Goal: Task Accomplishment & Management: Complete application form

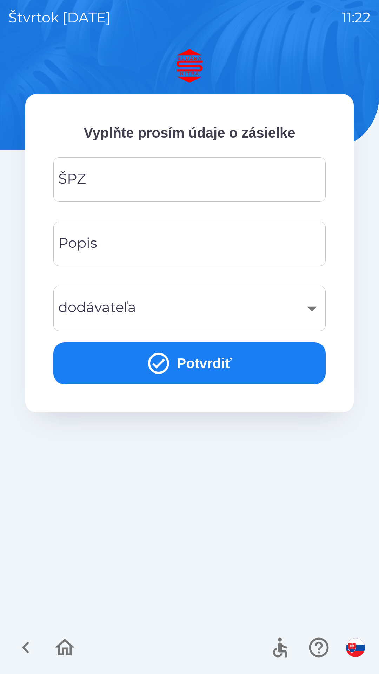
click at [139, 181] on input "ŠPZ" at bounding box center [190, 180] width 256 height 28
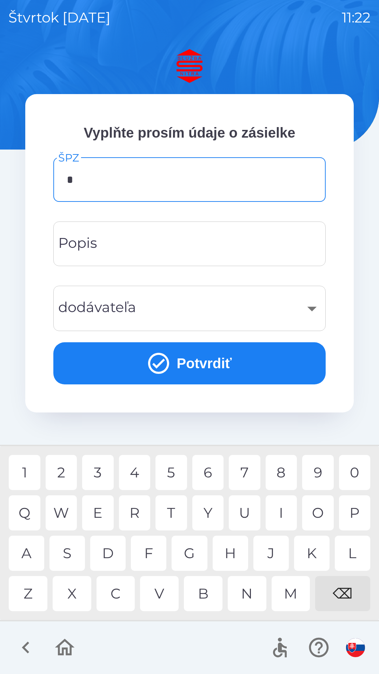
click at [178, 513] on div "T" at bounding box center [172, 513] width 32 height 35
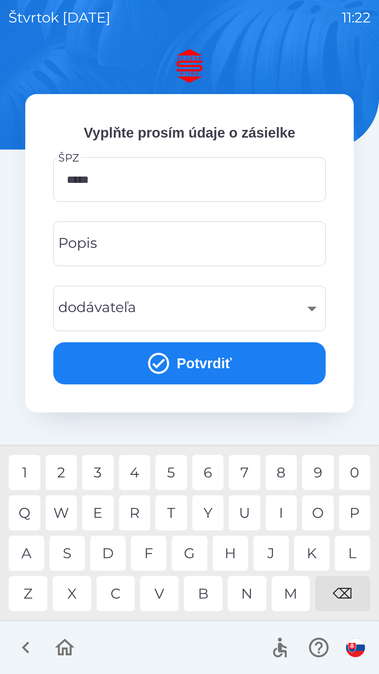
click at [209, 475] on div "6" at bounding box center [208, 472] width 32 height 35
click at [147, 549] on div "F" at bounding box center [148, 553] width 35 height 35
type input "*******"
click at [129, 242] on input "Popis" at bounding box center [190, 244] width 256 height 28
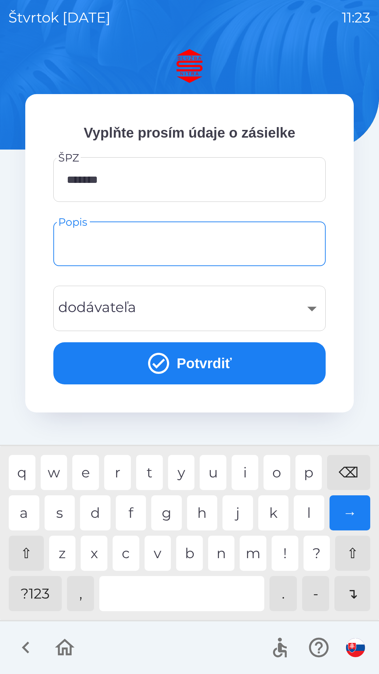
click at [195, 309] on div "​" at bounding box center [190, 308] width 256 height 28
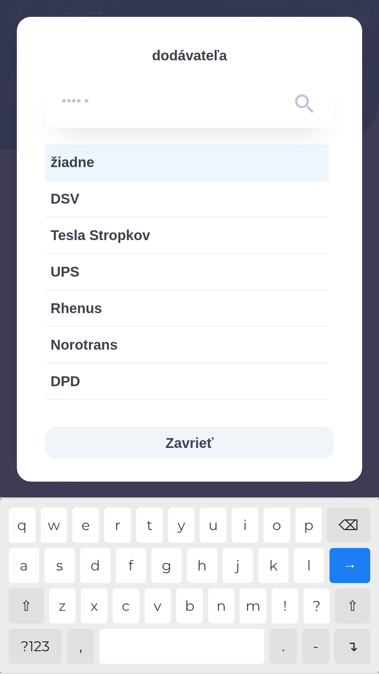
click at [136, 161] on span "žiadne" at bounding box center [187, 162] width 273 height 21
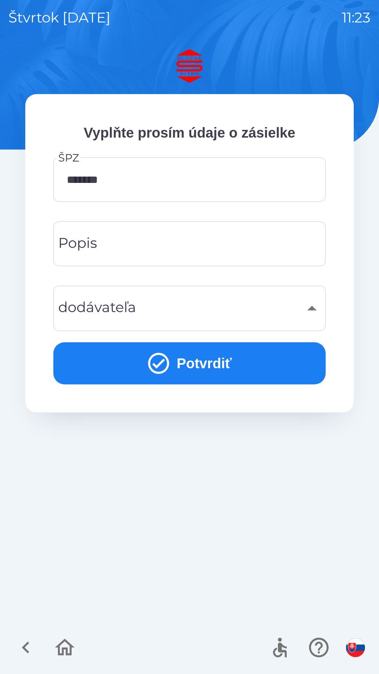
click at [207, 359] on button "Potvrdiť" at bounding box center [189, 363] width 273 height 42
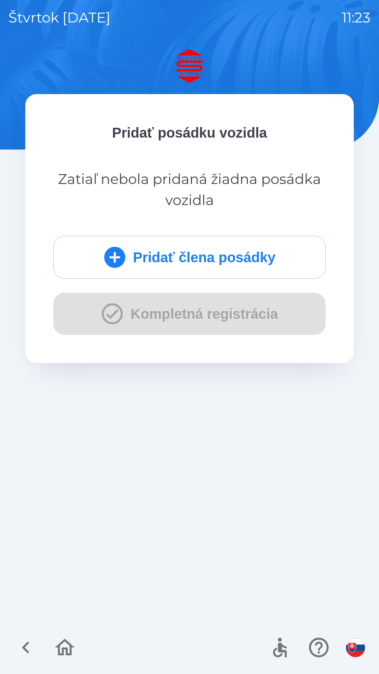
click at [145, 259] on button "Pridať člena posádky" at bounding box center [189, 257] width 273 height 43
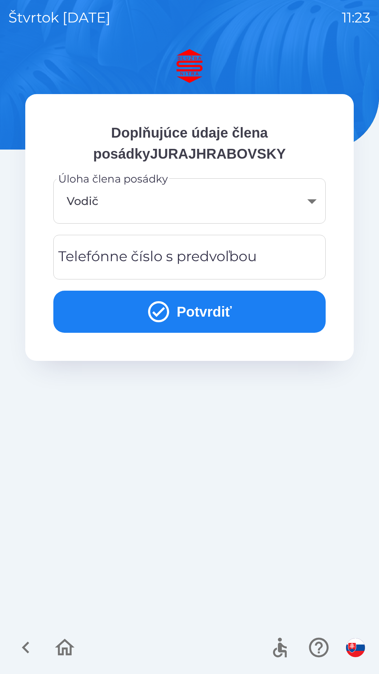
click at [171, 266] on div "Telefónne číslo s predvoľbou Telefónne číslo s predvoľbou" at bounding box center [189, 257] width 273 height 45
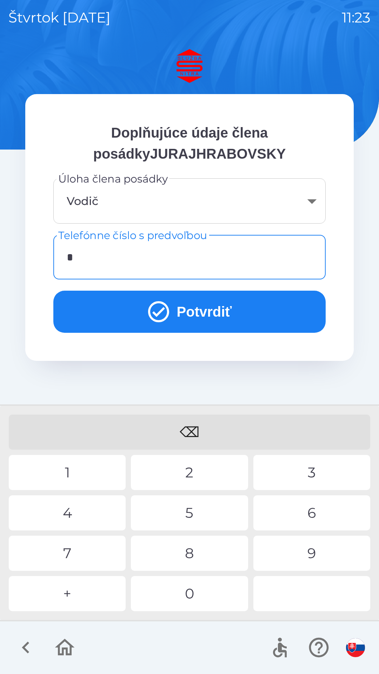
click at [84, 588] on div "+" at bounding box center [67, 593] width 117 height 35
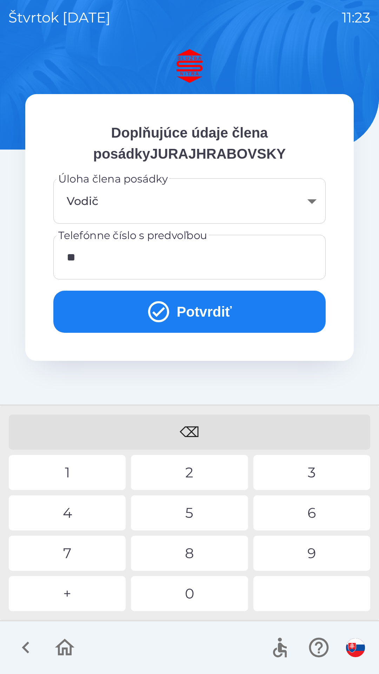
click at [189, 469] on div "2" at bounding box center [189, 472] width 117 height 35
click at [80, 504] on div "4" at bounding box center [67, 513] width 117 height 35
click at [184, 595] on div "0" at bounding box center [189, 593] width 117 height 35
click at [82, 551] on div "7" at bounding box center [67, 553] width 117 height 35
type input "**********"
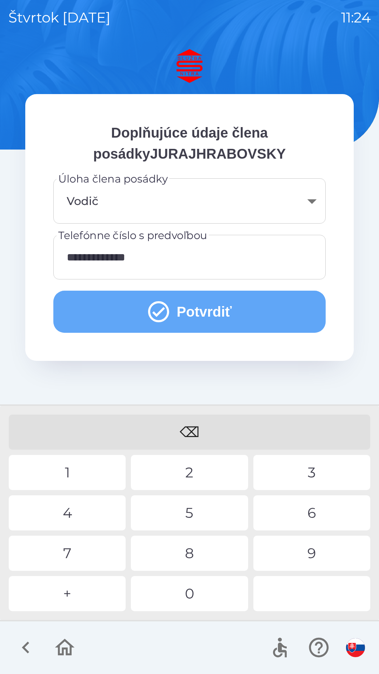
click at [201, 311] on button "Potvrdiť" at bounding box center [189, 312] width 273 height 42
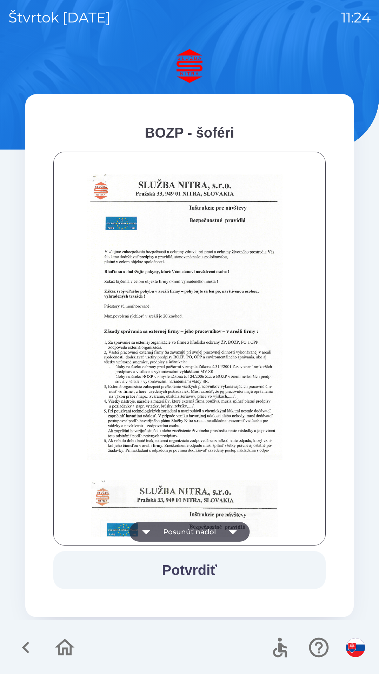
click at [138, 446] on img at bounding box center [185, 318] width 196 height 286
click at [147, 411] on img at bounding box center [185, 318] width 196 height 286
click at [152, 355] on img at bounding box center [185, 318] width 196 height 286
click at [146, 284] on img at bounding box center [185, 318] width 196 height 286
click at [159, 535] on button "Posunúť nadol" at bounding box center [190, 532] width 120 height 20
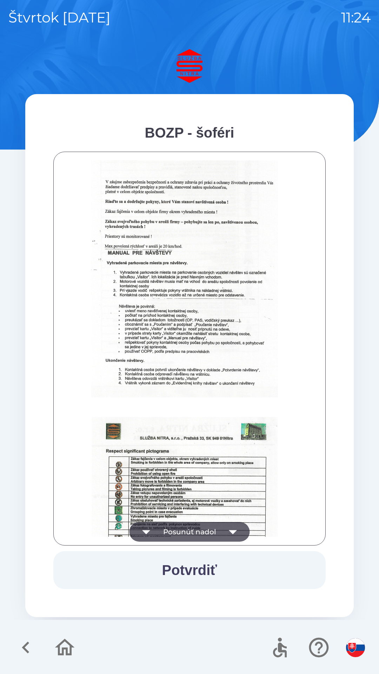
click at [188, 528] on button "Posunúť nadol" at bounding box center [190, 532] width 120 height 20
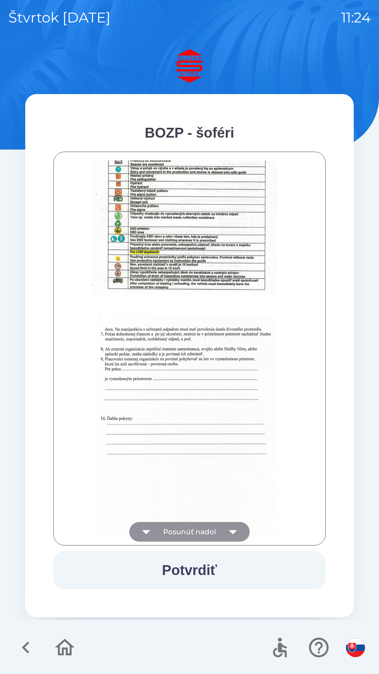
click at [187, 528] on button "Posunúť nadol" at bounding box center [190, 532] width 120 height 20
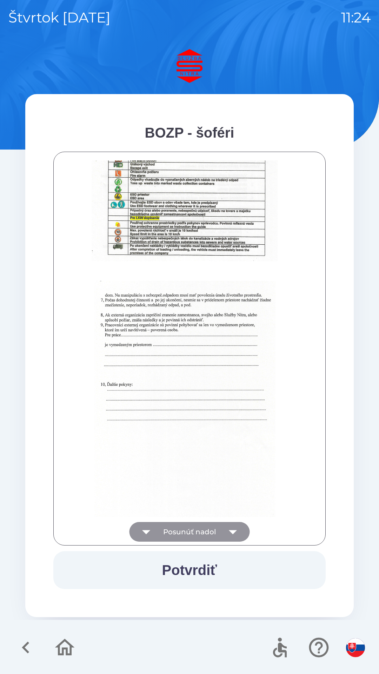
click at [191, 528] on div at bounding box center [189, 349] width 255 height 377
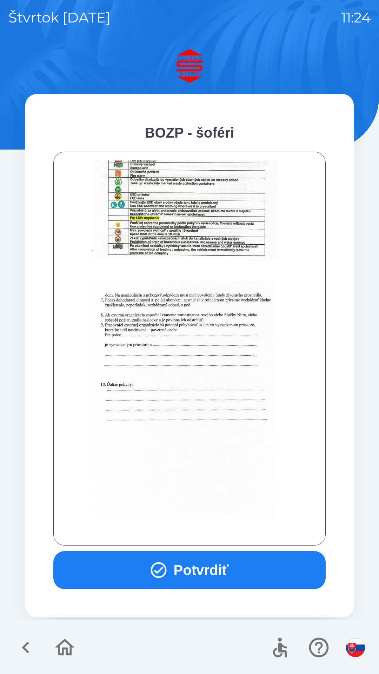
click at [179, 570] on button "Potvrdiť" at bounding box center [189, 570] width 273 height 38
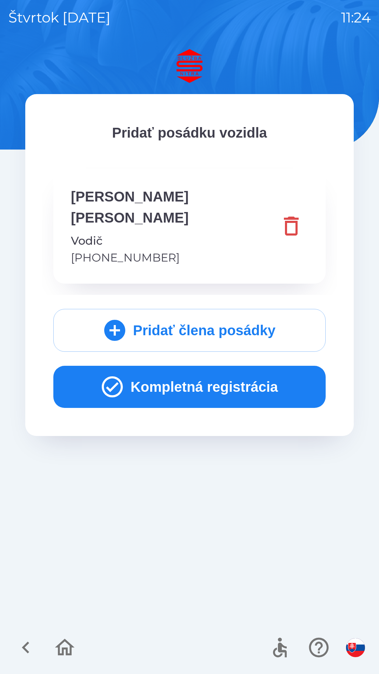
click at [213, 368] on button "Kompletná registrácia" at bounding box center [189, 387] width 273 height 42
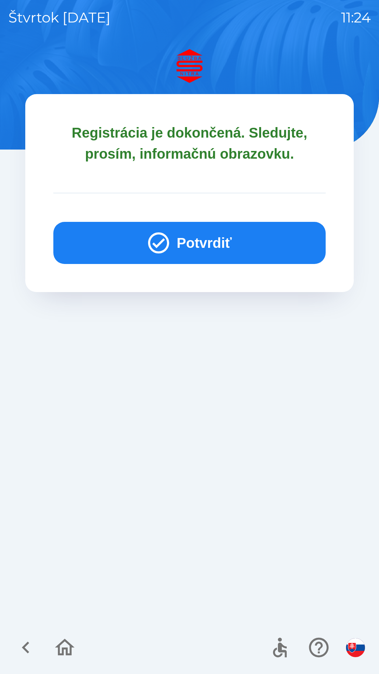
click at [193, 242] on button "Potvrdiť" at bounding box center [189, 243] width 273 height 42
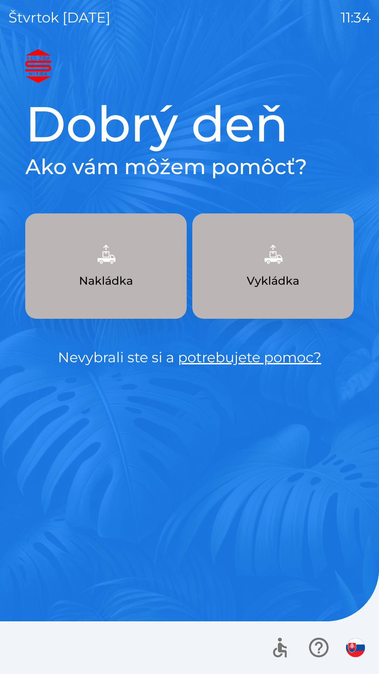
click at [357, 649] on img "button" at bounding box center [355, 648] width 19 height 19
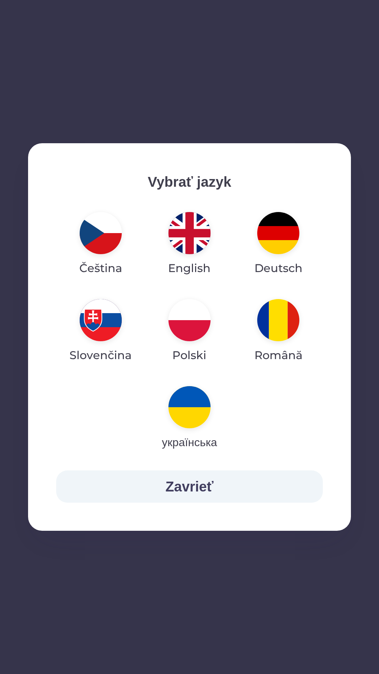
click at [193, 321] on img "button" at bounding box center [190, 320] width 42 height 42
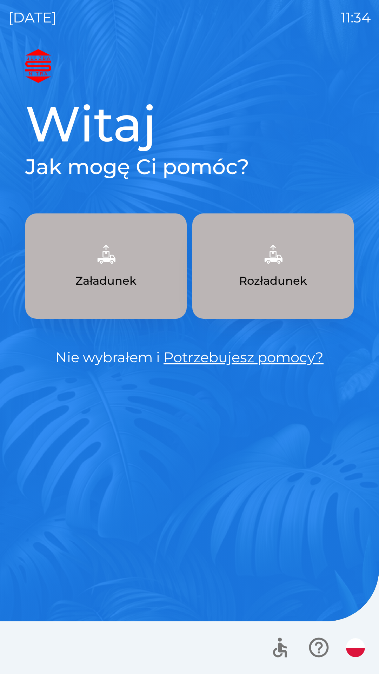
click at [122, 255] on button "Załadunek" at bounding box center [106, 266] width 162 height 105
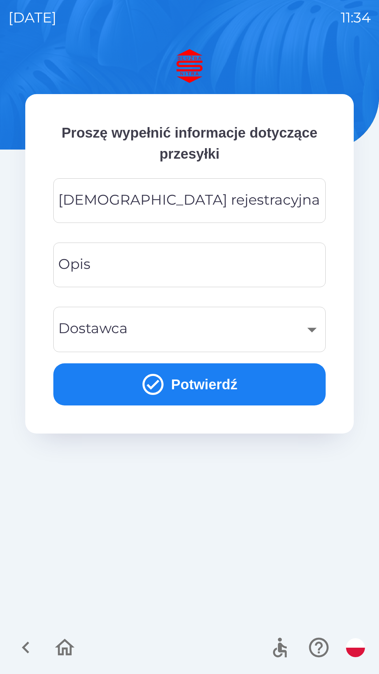
click at [148, 198] on div "[DEMOGRAPHIC_DATA] rejestracyjna Tablica rejestracyjna" at bounding box center [189, 200] width 273 height 45
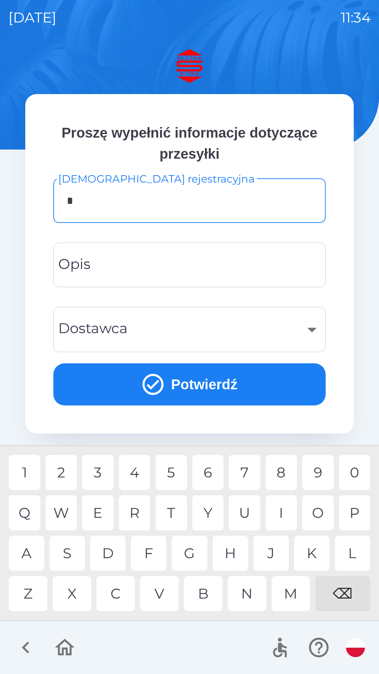
click at [307, 559] on div "K" at bounding box center [311, 553] width 35 height 35
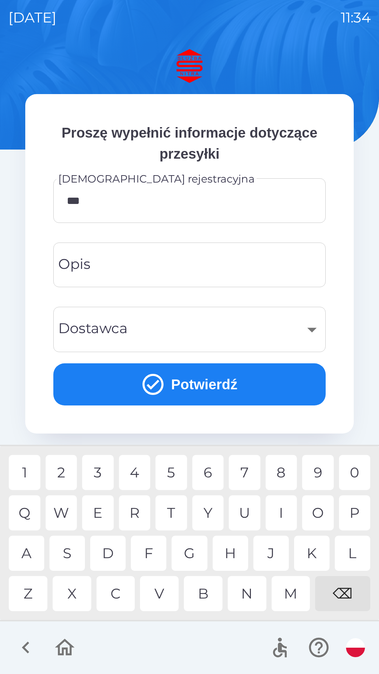
click at [120, 593] on div "C" at bounding box center [116, 593] width 39 height 35
type input "********"
click at [141, 267] on input "Opis" at bounding box center [190, 265] width 256 height 28
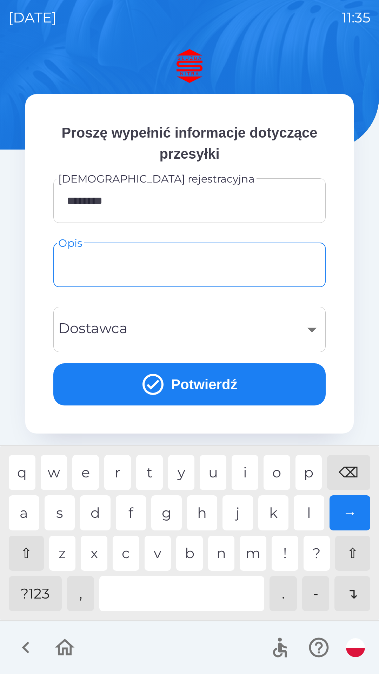
click at [278, 324] on div "​" at bounding box center [190, 329] width 256 height 28
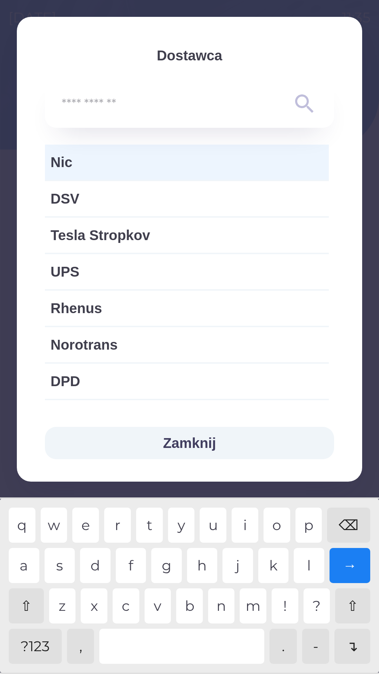
click at [193, 452] on button "Zamknij" at bounding box center [189, 443] width 289 height 32
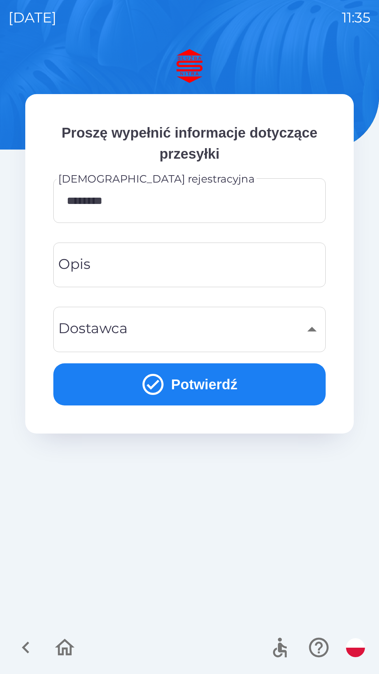
click at [112, 267] on input "Opis" at bounding box center [190, 265] width 256 height 28
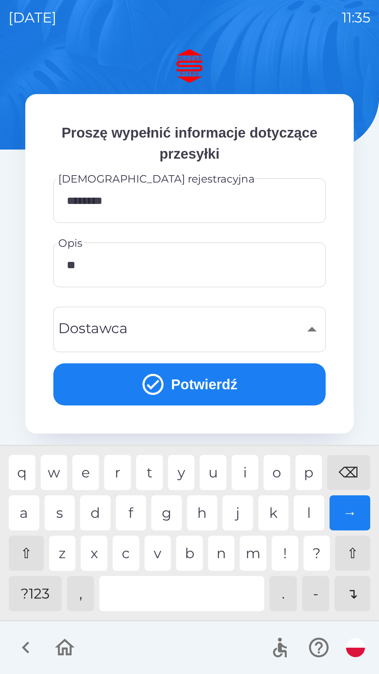
click at [279, 473] on div "o" at bounding box center [277, 472] width 27 height 35
click at [154, 472] on div "t" at bounding box center [149, 472] width 27 height 35
click at [137, 590] on div at bounding box center [181, 593] width 165 height 35
click at [280, 521] on div "k" at bounding box center [274, 513] width 31 height 35
click at [348, 475] on div "⌫" at bounding box center [348, 472] width 43 height 35
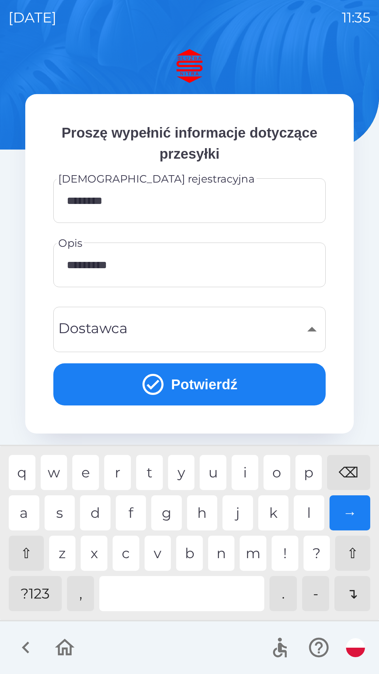
click at [345, 478] on div "⌫" at bounding box center [348, 472] width 43 height 35
click at [298, 481] on div "P" at bounding box center [309, 472] width 27 height 35
click at [25, 510] on div "A" at bounding box center [24, 513] width 31 height 35
click at [194, 559] on div "B" at bounding box center [189, 553] width 27 height 35
click at [170, 512] on div "G" at bounding box center [166, 513] width 31 height 35
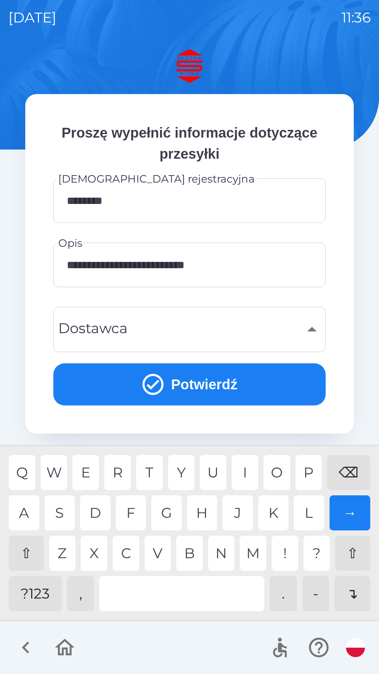
click at [122, 471] on div "R" at bounding box center [117, 472] width 27 height 35
click at [227, 556] on div "N" at bounding box center [221, 553] width 27 height 35
click at [247, 475] on div "I" at bounding box center [245, 472] width 27 height 35
click at [136, 553] on div "C" at bounding box center [126, 553] width 27 height 35
click at [63, 553] on div "Z" at bounding box center [62, 553] width 27 height 35
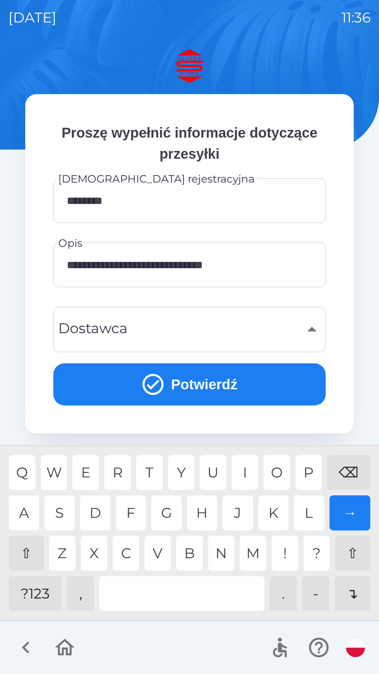
type input "**********"
click at [216, 385] on button "Potwierdź" at bounding box center [189, 385] width 273 height 42
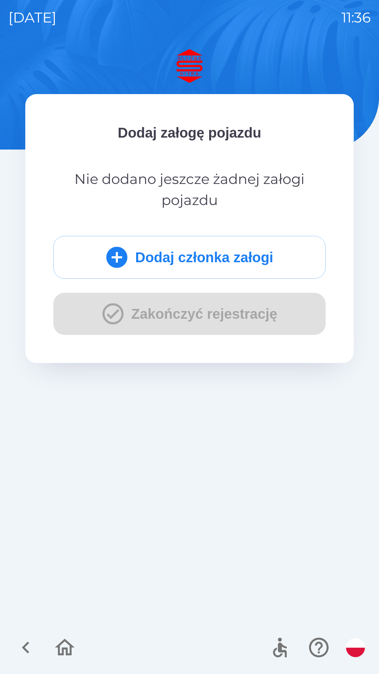
click at [187, 249] on button "Dodaj członka załogi" at bounding box center [189, 257] width 273 height 43
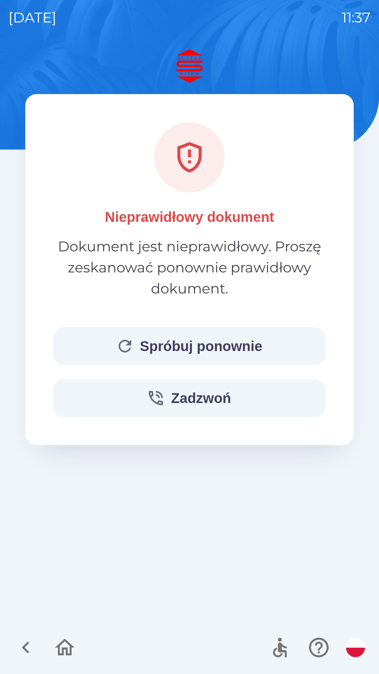
click at [198, 352] on button "Spróbuj ponownie" at bounding box center [189, 346] width 273 height 38
click at [213, 344] on button "Spróbuj ponownie" at bounding box center [189, 346] width 273 height 38
click at [196, 351] on button "Spróbuj ponownie" at bounding box center [189, 346] width 273 height 38
click at [202, 348] on button "Spróbuj ponownie" at bounding box center [189, 346] width 273 height 38
click at [182, 344] on button "Spróbuj ponownie" at bounding box center [189, 346] width 273 height 38
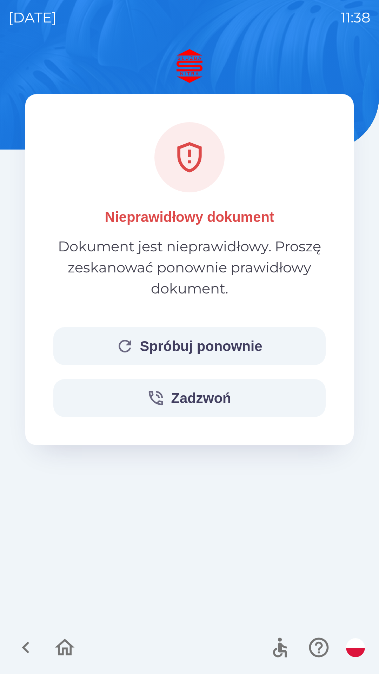
click at [188, 387] on button "Zadzwoń" at bounding box center [189, 398] width 273 height 38
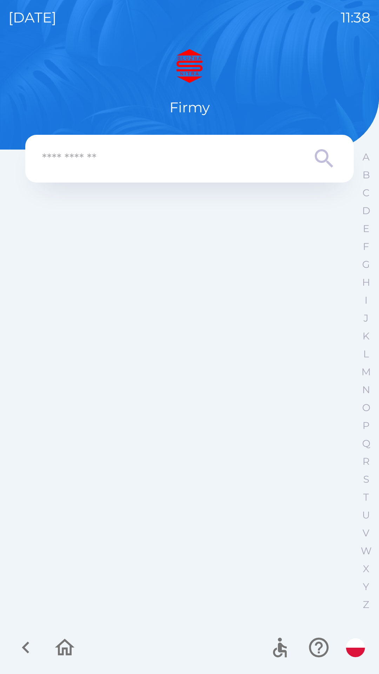
click at [146, 160] on input "text" at bounding box center [175, 158] width 267 height 19
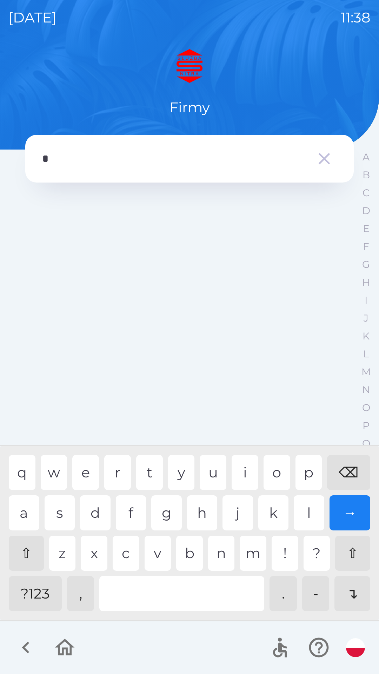
click at [67, 517] on div "s" at bounding box center [60, 513] width 31 height 35
click at [306, 516] on div "l" at bounding box center [309, 513] width 31 height 35
click at [212, 470] on div "u" at bounding box center [213, 472] width 27 height 35
click at [345, 470] on div "⌫" at bounding box center [348, 472] width 43 height 35
click at [223, 556] on div "n" at bounding box center [221, 553] width 27 height 35
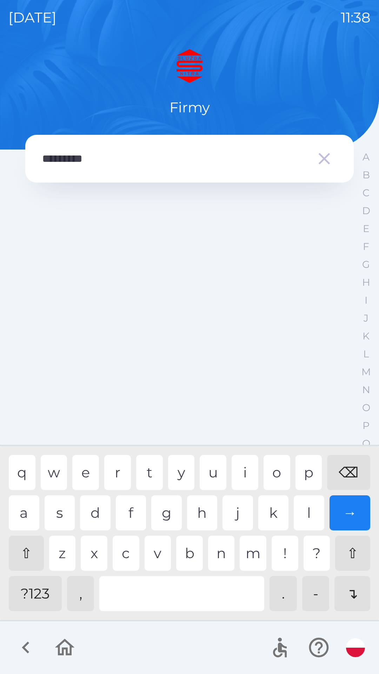
click at [250, 475] on div "i" at bounding box center [245, 472] width 27 height 35
click at [117, 472] on div "r" at bounding box center [117, 472] width 27 height 35
type input "**********"
click at [28, 510] on div "a" at bounding box center [24, 513] width 31 height 35
click at [253, 164] on input "**********" at bounding box center [175, 158] width 267 height 19
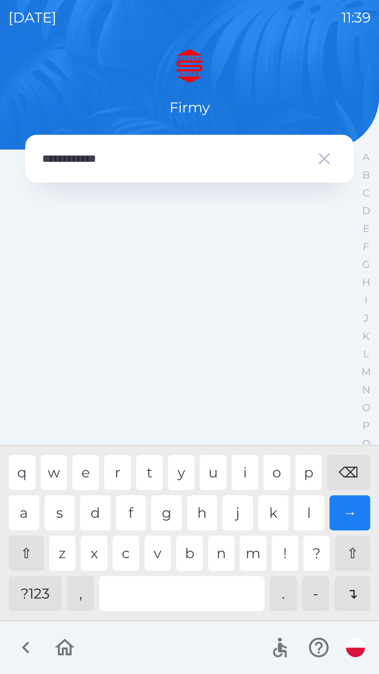
click at [329, 158] on icon "button" at bounding box center [325, 159] width 20 height 20
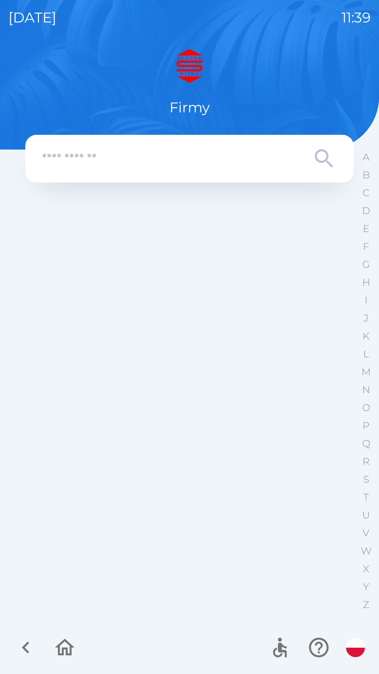
click at [34, 650] on icon "button" at bounding box center [26, 648] width 24 height 24
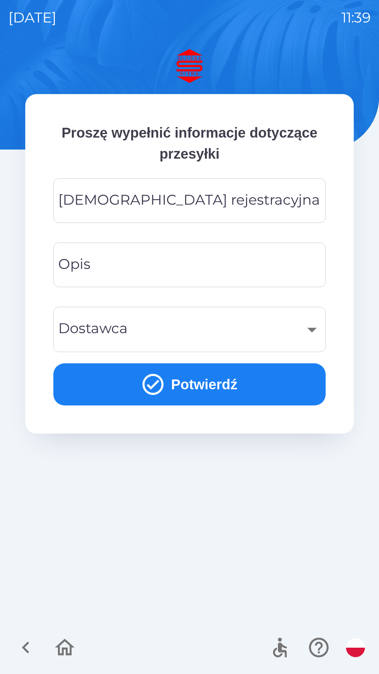
click at [72, 643] on icon "button" at bounding box center [65, 648] width 24 height 24
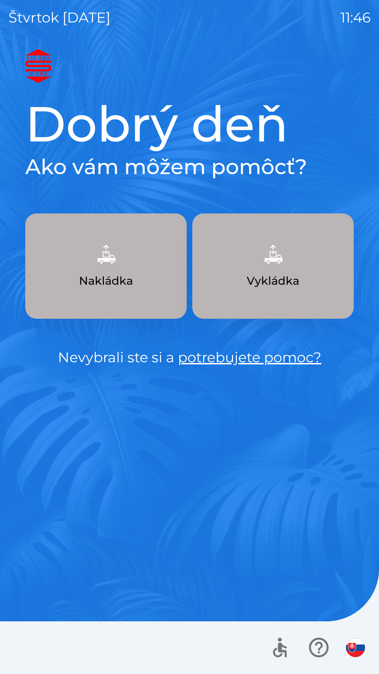
click at [359, 646] on img "button" at bounding box center [355, 648] width 19 height 19
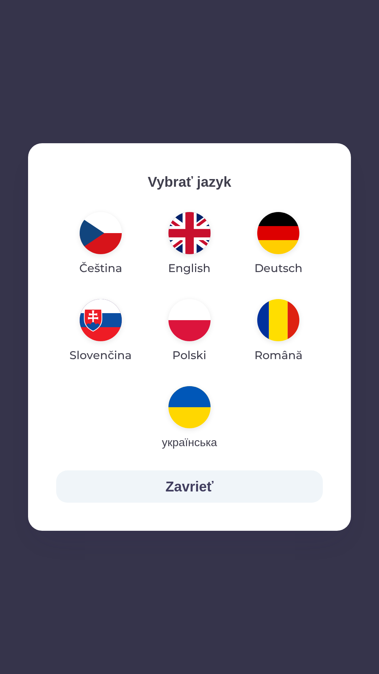
click at [192, 330] on img "button" at bounding box center [190, 320] width 42 height 42
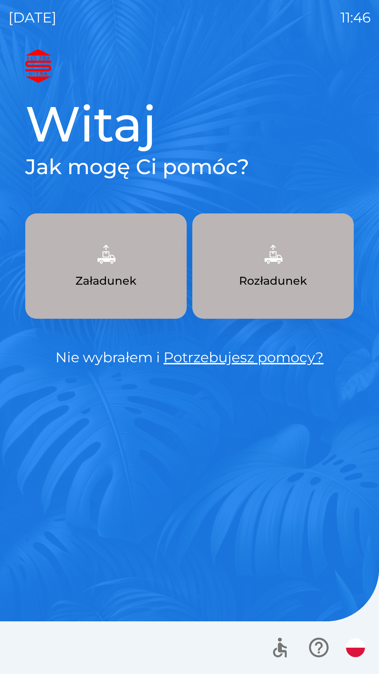
click at [112, 270] on button "Załadunek" at bounding box center [106, 266] width 162 height 105
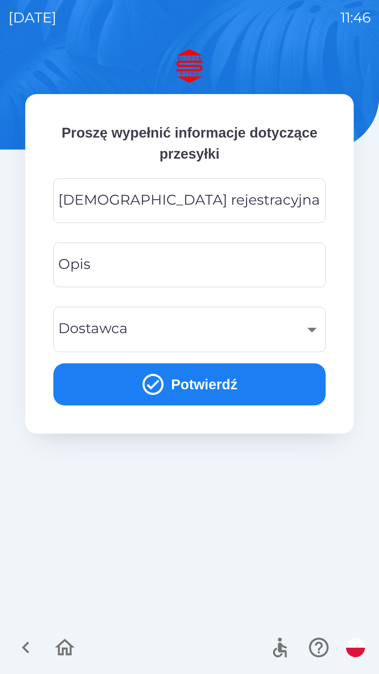
click at [146, 193] on div "[DEMOGRAPHIC_DATA] rejestracyjna Tablica rejestracyjna" at bounding box center [189, 200] width 273 height 45
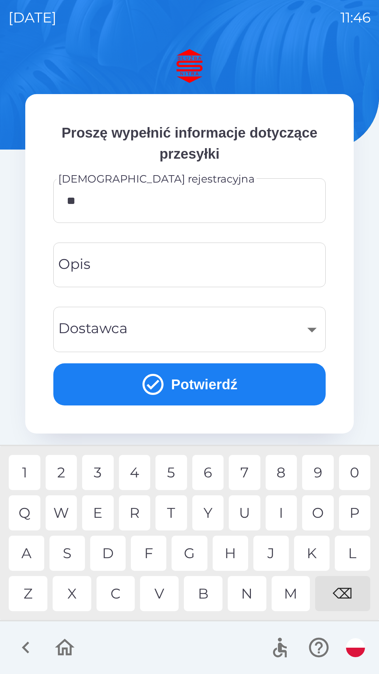
click at [202, 595] on div "B" at bounding box center [203, 593] width 39 height 35
click at [170, 479] on div "5" at bounding box center [172, 472] width 32 height 35
click at [315, 474] on div "9" at bounding box center [318, 472] width 32 height 35
type input "********"
click at [180, 332] on div "​" at bounding box center [190, 329] width 256 height 28
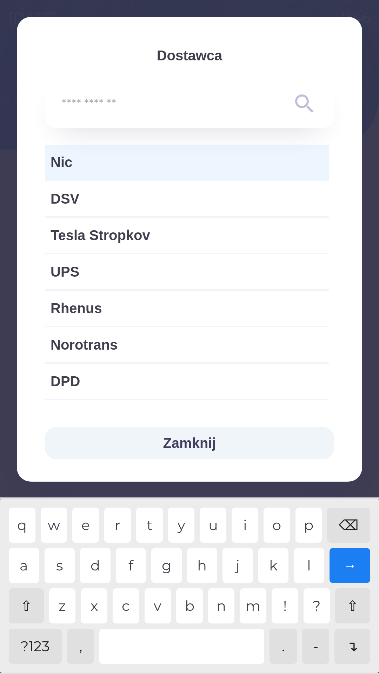
click at [86, 164] on span "Nic" at bounding box center [187, 162] width 273 height 21
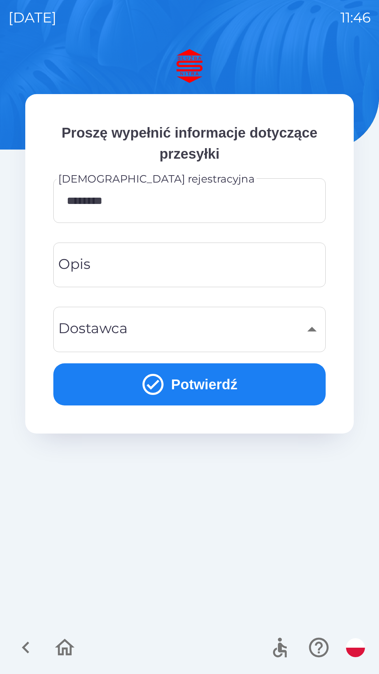
click at [151, 334] on div "​" at bounding box center [190, 329] width 256 height 28
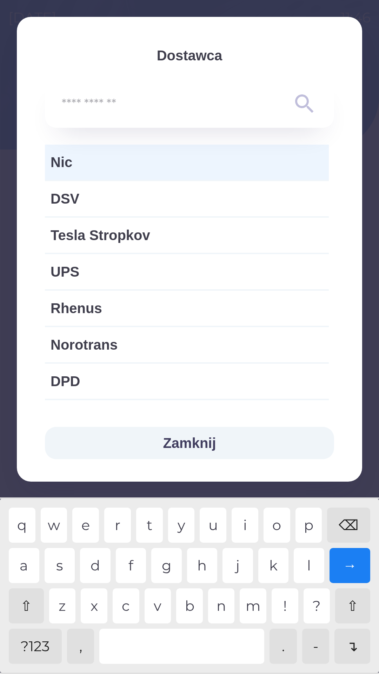
click at [194, 446] on button "Zamknij" at bounding box center [189, 443] width 289 height 32
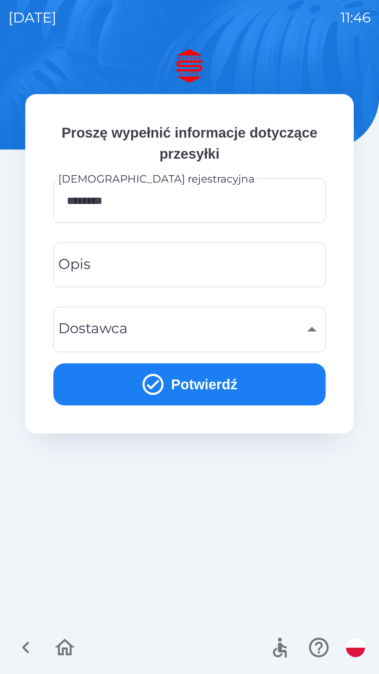
click at [172, 329] on div "​" at bounding box center [190, 329] width 256 height 28
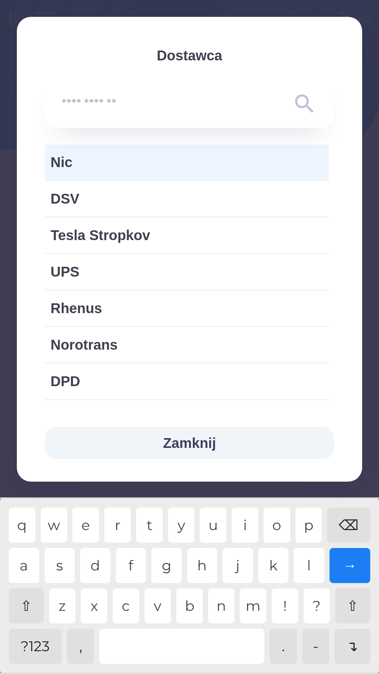
click at [186, 440] on button "Zamknij" at bounding box center [189, 443] width 289 height 32
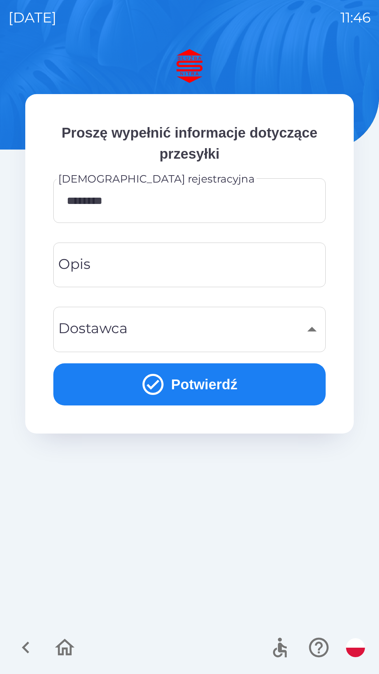
click at [122, 266] on input "Opis" at bounding box center [190, 265] width 256 height 28
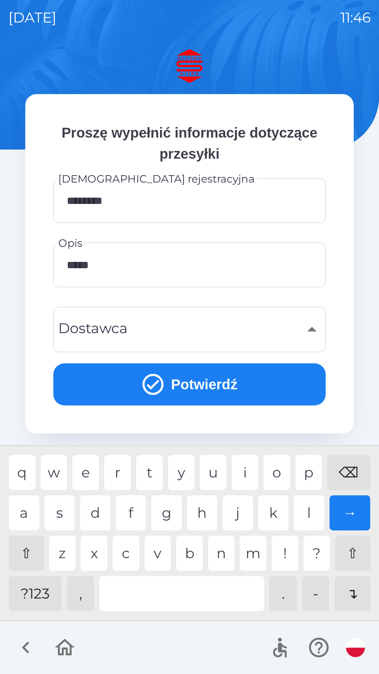
click at [272, 518] on div "k" at bounding box center [274, 513] width 31 height 35
type input "******"
click at [170, 332] on div "​" at bounding box center [190, 329] width 256 height 28
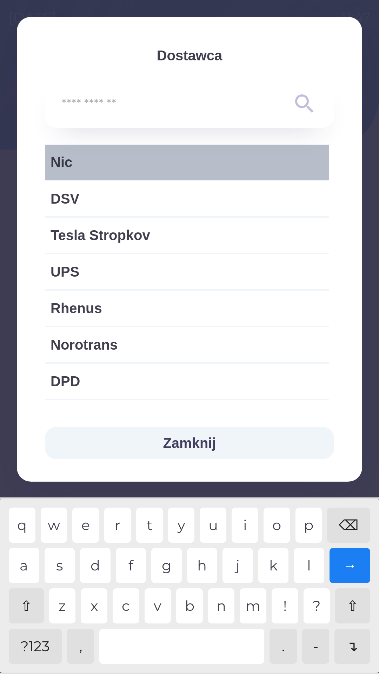
click at [115, 166] on span "Nic" at bounding box center [187, 162] width 273 height 21
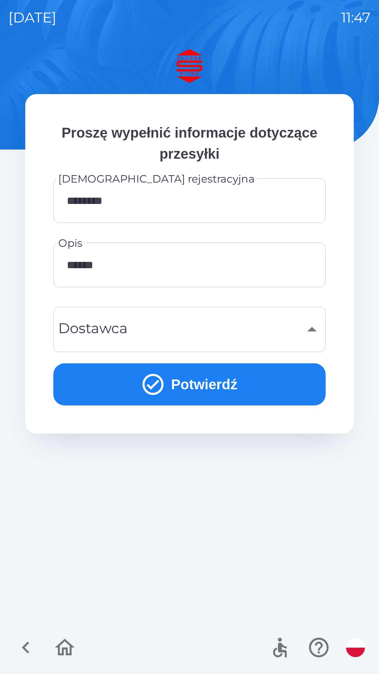
click at [189, 380] on button "Potwierdź" at bounding box center [189, 385] width 273 height 42
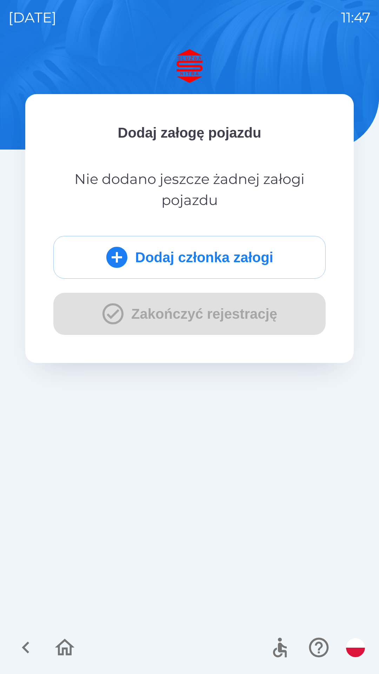
click at [215, 249] on button "Dodaj członka załogi" at bounding box center [189, 257] width 273 height 43
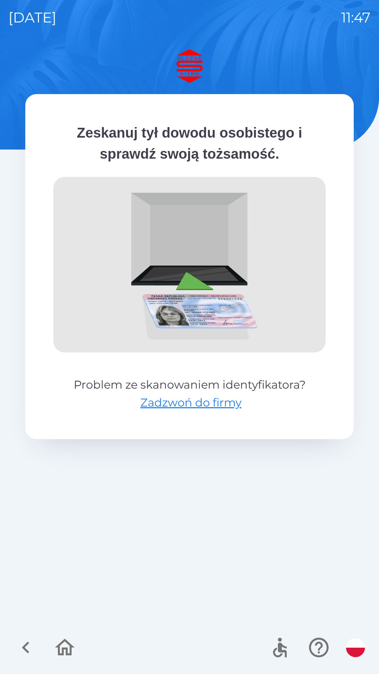
click at [200, 403] on button "Zadzwoń do firmy" at bounding box center [191, 402] width 101 height 17
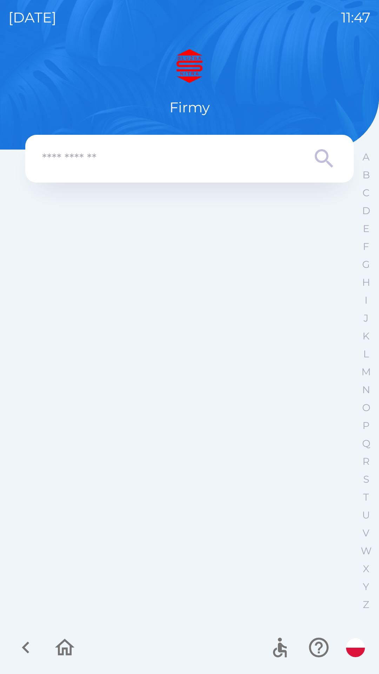
click at [27, 654] on icon "button" at bounding box center [26, 648] width 24 height 24
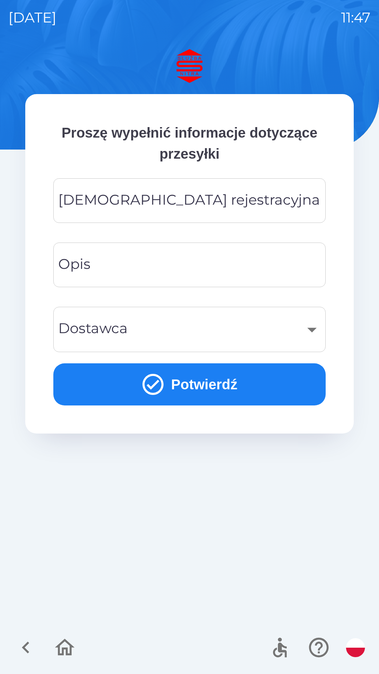
click at [190, 390] on button "Potwierdź" at bounding box center [189, 385] width 273 height 42
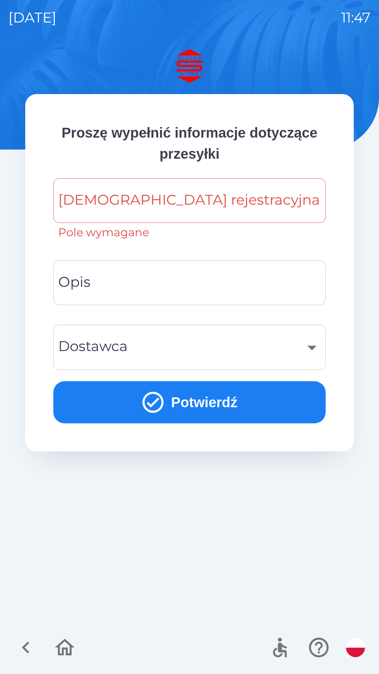
click at [173, 203] on div "[DEMOGRAPHIC_DATA] rejestracyjna Tablica rejestracyjna Pole wymagane" at bounding box center [189, 209] width 273 height 63
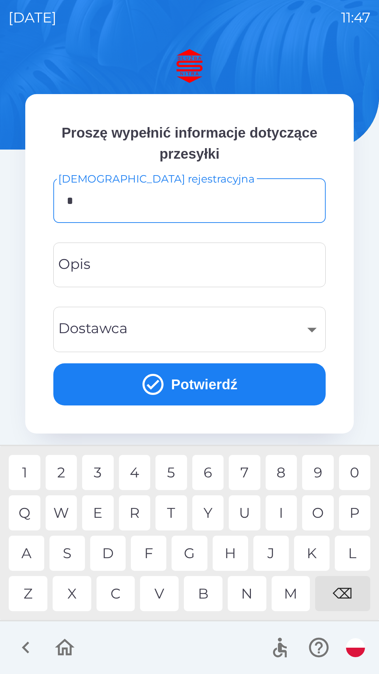
click at [308, 556] on div "K" at bounding box center [311, 553] width 35 height 35
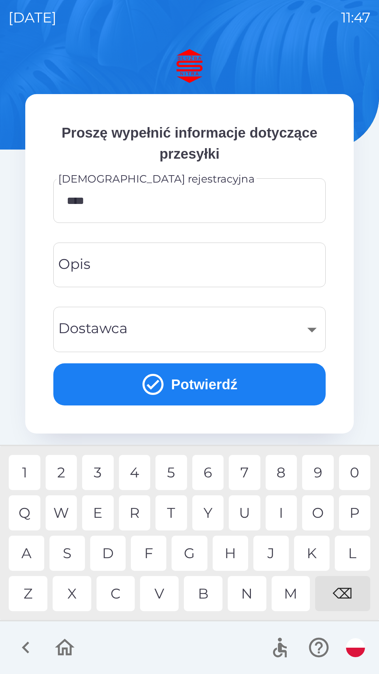
click at [203, 471] on div "6" at bounding box center [208, 472] width 32 height 35
type input "********"
click at [151, 263] on input "Opis" at bounding box center [190, 265] width 256 height 28
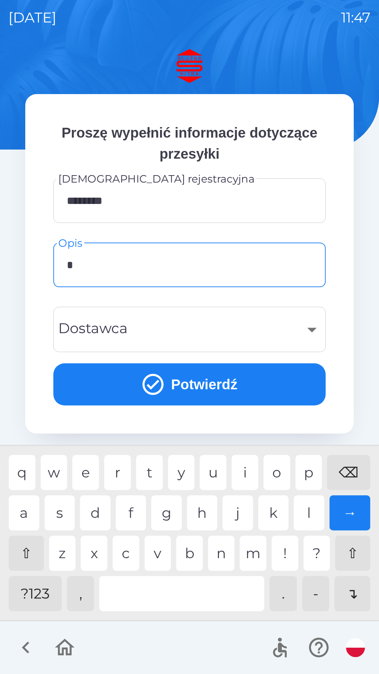
click at [68, 550] on div "z" at bounding box center [62, 553] width 27 height 35
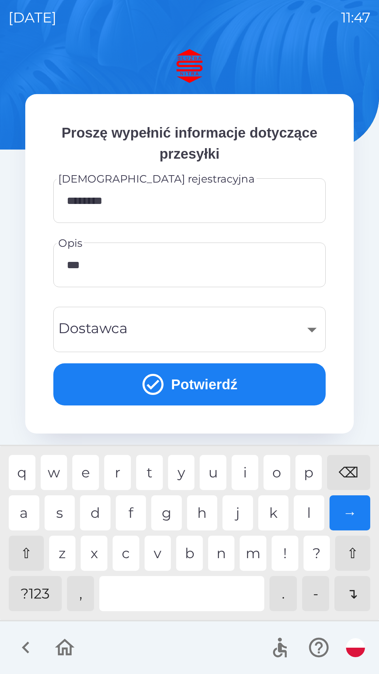
click at [39, 506] on div "a s d f g h j k l →" at bounding box center [190, 513] width 362 height 35
click at [219, 464] on div "u" at bounding box center [213, 472] width 27 height 35
click at [275, 472] on div "o" at bounding box center [277, 472] width 27 height 35
click at [186, 581] on div at bounding box center [181, 593] width 165 height 35
type input "**********"
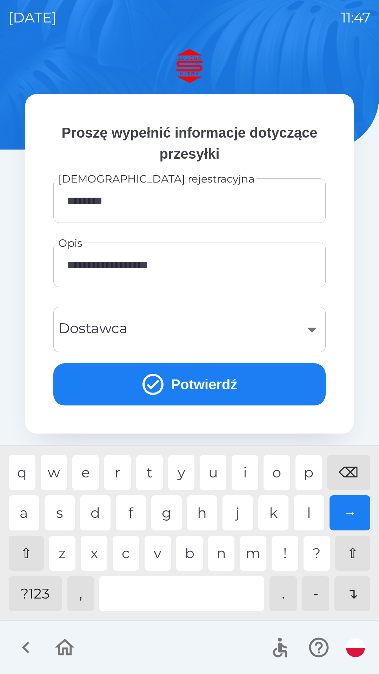
click at [34, 511] on div "a" at bounding box center [24, 513] width 31 height 35
click at [167, 324] on div "​" at bounding box center [190, 329] width 256 height 28
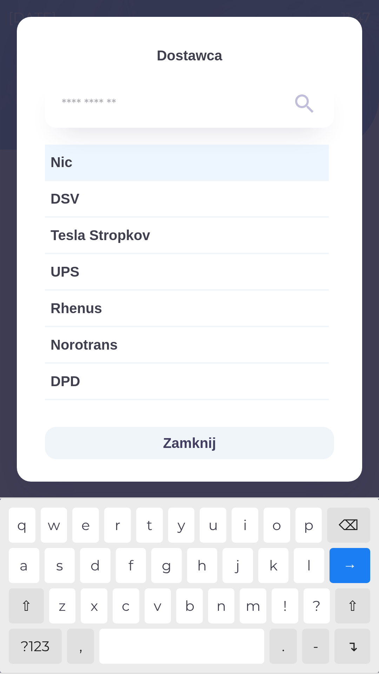
click at [99, 164] on span "Nic" at bounding box center [187, 162] width 273 height 21
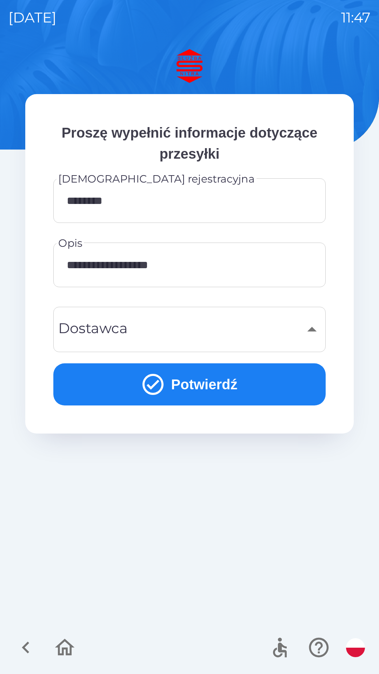
click at [188, 381] on button "Potwierdź" at bounding box center [189, 385] width 273 height 42
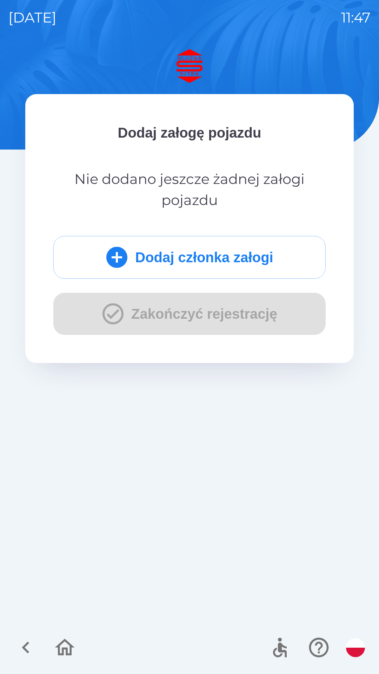
click at [198, 262] on button "Dodaj członka załogi" at bounding box center [189, 257] width 273 height 43
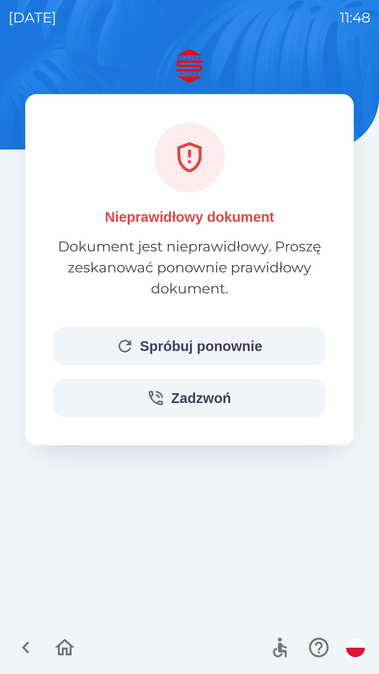
click at [197, 397] on button "Zadzwoń" at bounding box center [189, 398] width 273 height 38
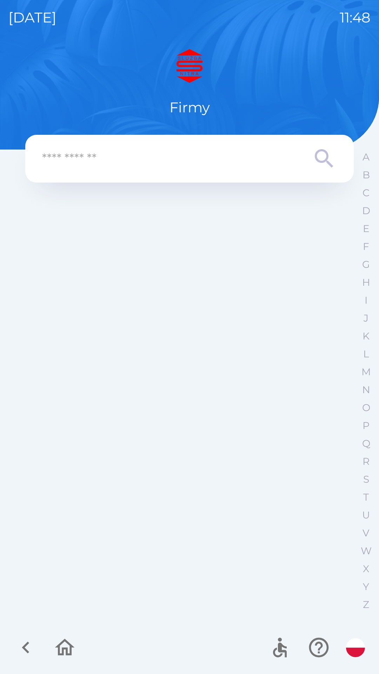
click at [367, 387] on p "N" at bounding box center [367, 390] width 8 height 12
click at [367, 390] on p "N" at bounding box center [366, 390] width 10 height 12
click at [368, 390] on p "N" at bounding box center [367, 390] width 8 height 12
click at [367, 389] on p "N" at bounding box center [366, 390] width 10 height 12
click at [366, 390] on p "N" at bounding box center [366, 390] width 10 height 12
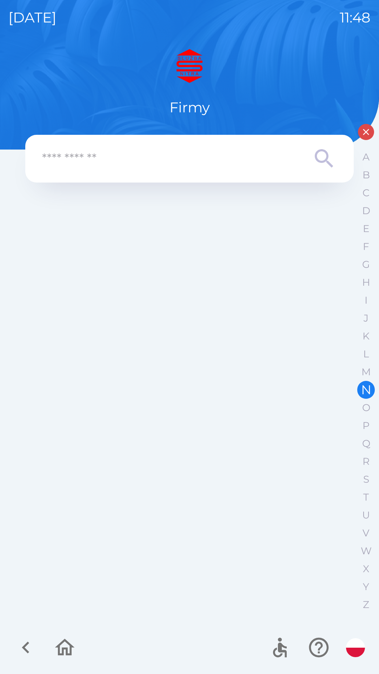
click at [365, 390] on p "N" at bounding box center [366, 390] width 10 height 12
click at [363, 393] on p "N" at bounding box center [367, 390] width 8 height 12
click at [369, 389] on p "N" at bounding box center [367, 390] width 8 height 12
click at [180, 159] on input "text" at bounding box center [175, 158] width 267 height 19
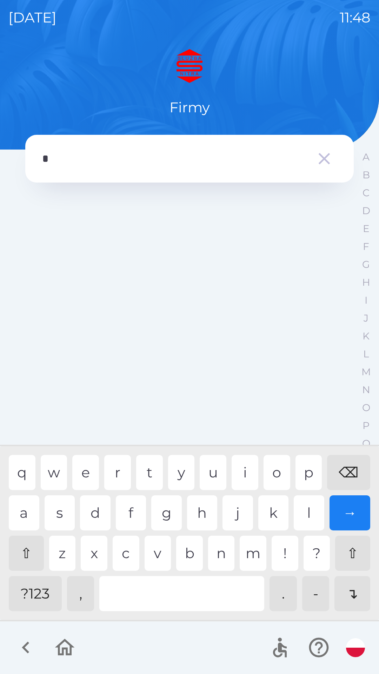
click at [221, 558] on div "n" at bounding box center [221, 553] width 27 height 35
type input "*****"
click at [270, 472] on div "o" at bounding box center [277, 472] width 27 height 35
click at [348, 514] on div "→" at bounding box center [350, 513] width 41 height 35
click at [350, 512] on div "→" at bounding box center [350, 513] width 41 height 35
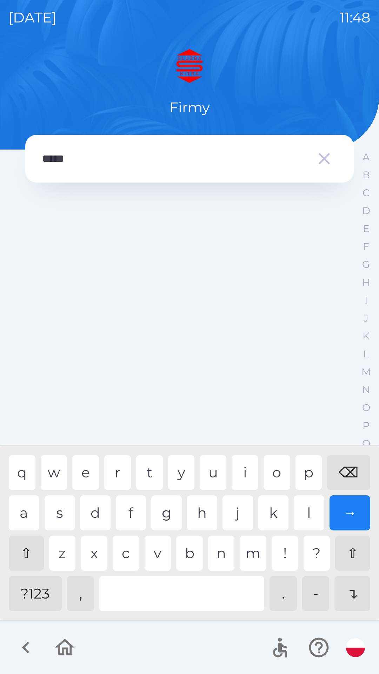
click at [361, 521] on div "→" at bounding box center [350, 513] width 41 height 35
click at [357, 518] on div "→" at bounding box center [350, 513] width 41 height 35
click at [356, 503] on div "→" at bounding box center [350, 513] width 41 height 35
click at [335, 160] on button "button" at bounding box center [324, 158] width 25 height 25
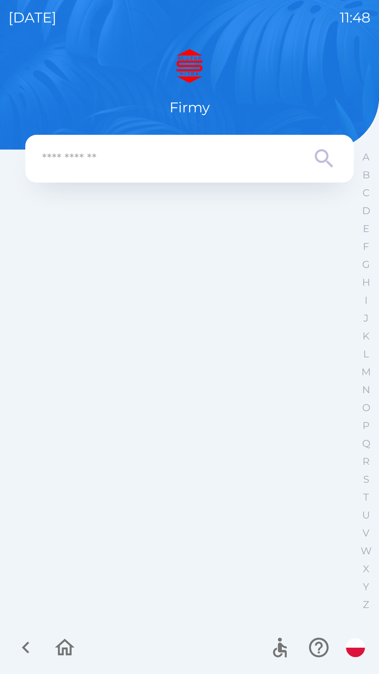
click at [66, 651] on icon "button" at bounding box center [65, 647] width 20 height 17
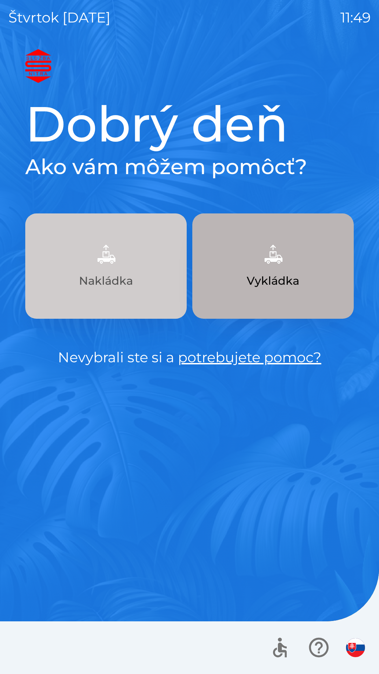
click at [115, 271] on button "Nakládka" at bounding box center [106, 266] width 162 height 105
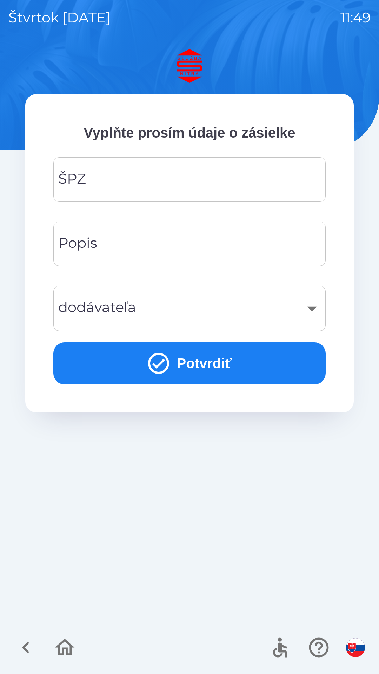
click at [172, 182] on input "ŠPZ" at bounding box center [190, 180] width 256 height 28
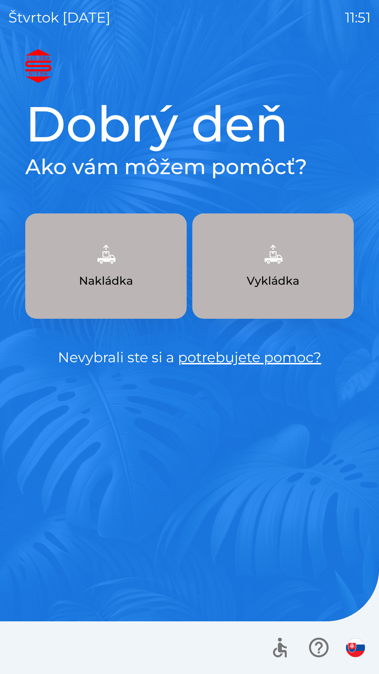
click at [254, 260] on button "Vykládka" at bounding box center [273, 266] width 162 height 105
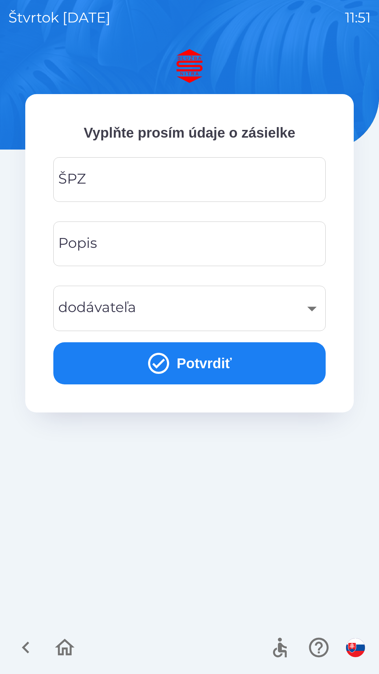
click at [146, 179] on input "ŠPZ" at bounding box center [190, 180] width 256 height 28
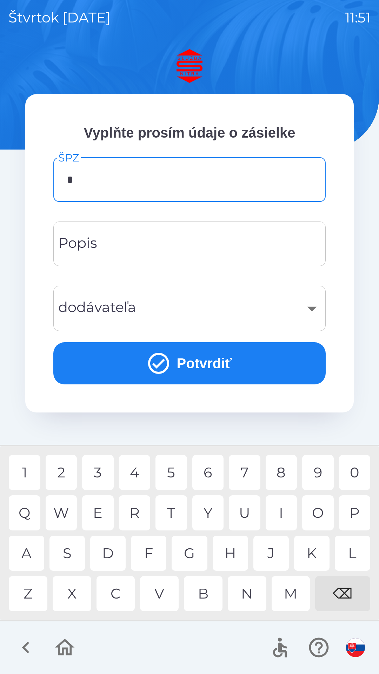
click at [173, 472] on div "5" at bounding box center [172, 472] width 32 height 35
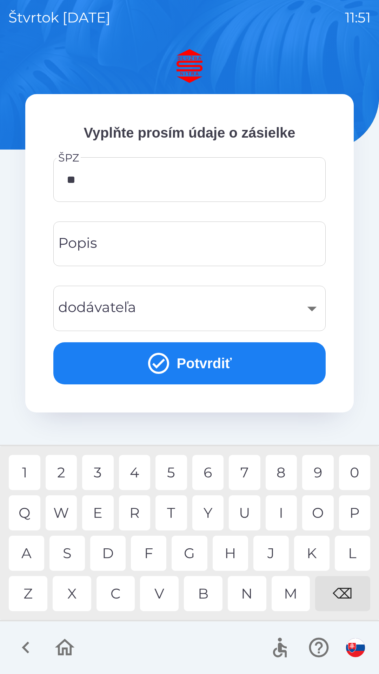
click at [98, 513] on div "E" at bounding box center [98, 513] width 32 height 35
click at [61, 473] on div "2" at bounding box center [62, 472] width 32 height 35
click at [287, 469] on div "8" at bounding box center [282, 472] width 32 height 35
type input "*******"
click at [135, 474] on div "4" at bounding box center [135, 472] width 32 height 35
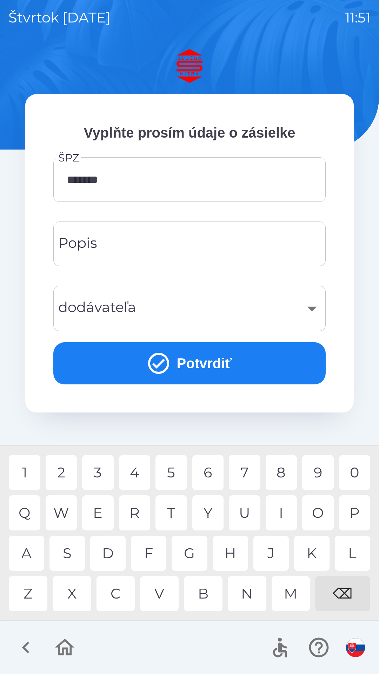
click at [149, 244] on input "Popis" at bounding box center [190, 244] width 256 height 28
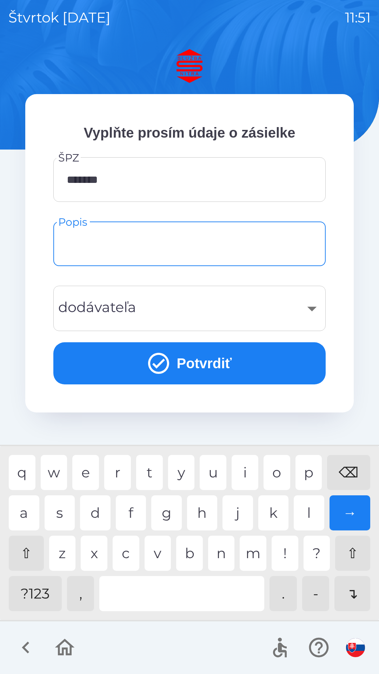
click at [153, 301] on div "​" at bounding box center [190, 308] width 256 height 28
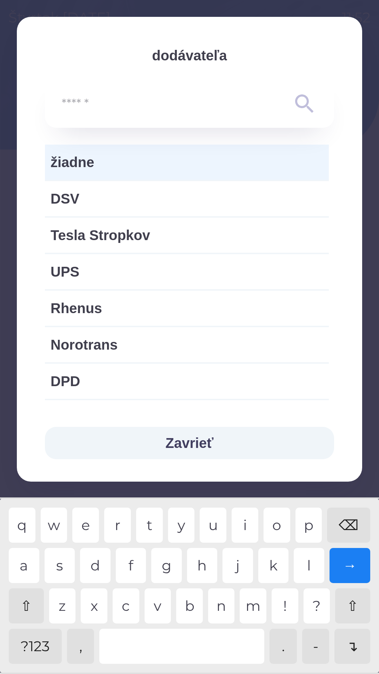
click at [108, 164] on span "žiadne" at bounding box center [187, 162] width 273 height 21
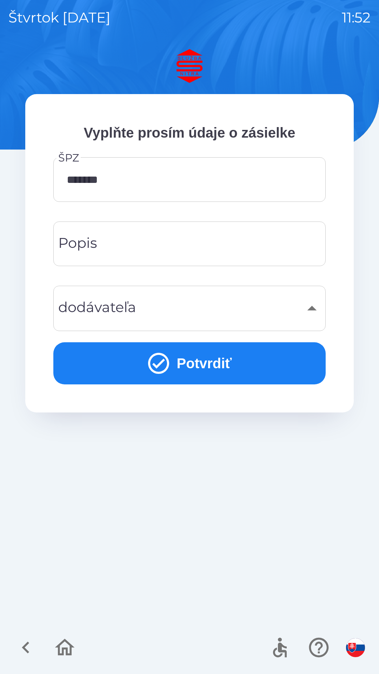
click at [142, 310] on div "​" at bounding box center [190, 308] width 256 height 28
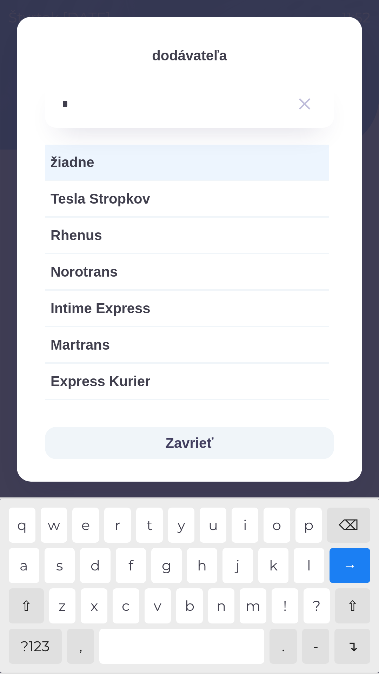
click at [120, 525] on div "r" at bounding box center [117, 525] width 27 height 35
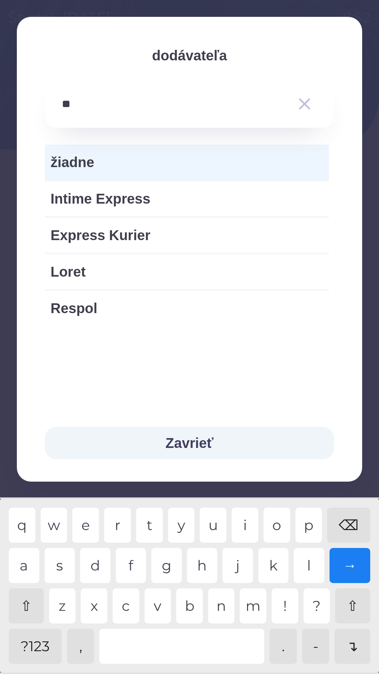
click at [90, 524] on div "e" at bounding box center [85, 525] width 27 height 35
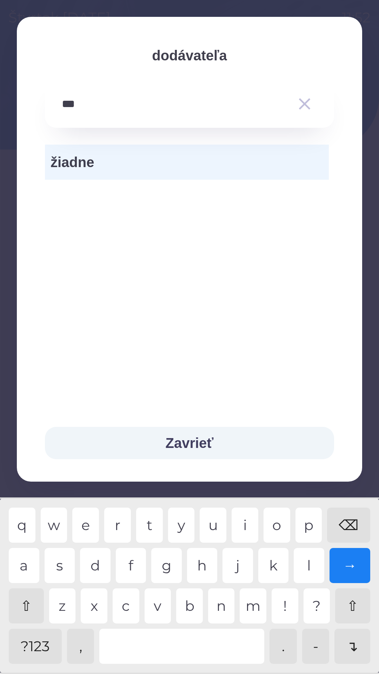
click at [205, 571] on div "h" at bounding box center [202, 565] width 31 height 35
click at [26, 573] on div "a" at bounding box center [24, 565] width 31 height 35
type input "*****"
click at [117, 108] on input "*****" at bounding box center [176, 103] width 228 height 19
click at [80, 198] on div "žiadne" at bounding box center [190, 266] width 346 height 277
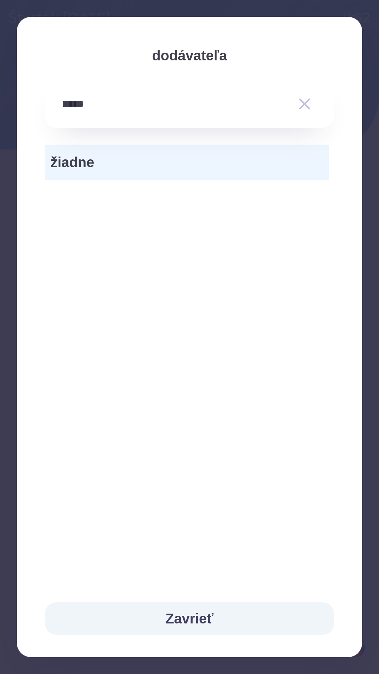
click at [152, 100] on input "*****" at bounding box center [176, 103] width 228 height 19
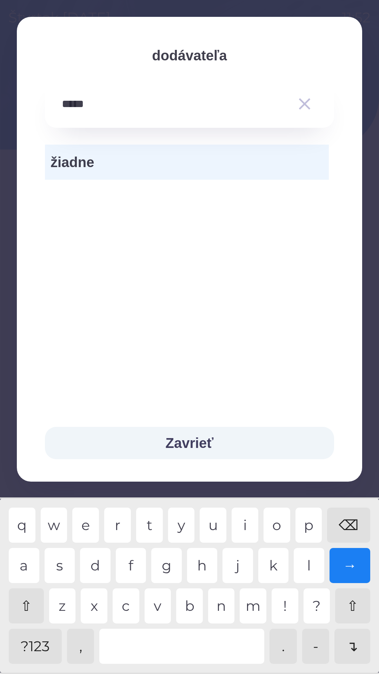
click at [168, 444] on button "Zavrieť" at bounding box center [189, 443] width 289 height 32
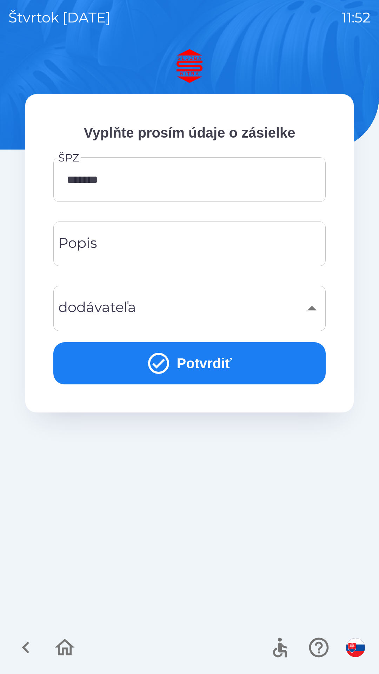
click at [123, 367] on button "Potvrdiť" at bounding box center [189, 363] width 273 height 42
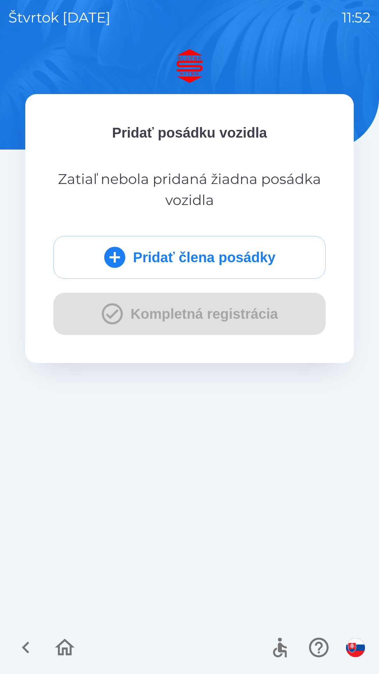
click at [65, 650] on icon "button" at bounding box center [65, 647] width 20 height 17
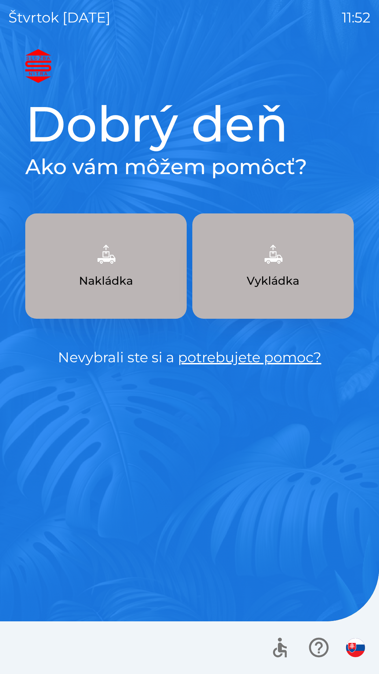
click at [353, 643] on img "button" at bounding box center [355, 648] width 19 height 19
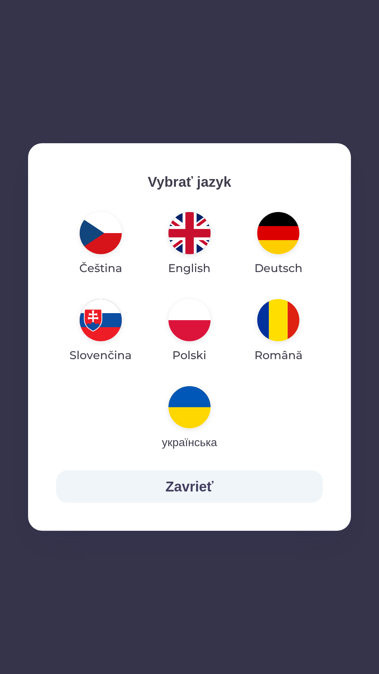
click at [187, 328] on img "button" at bounding box center [190, 320] width 42 height 42
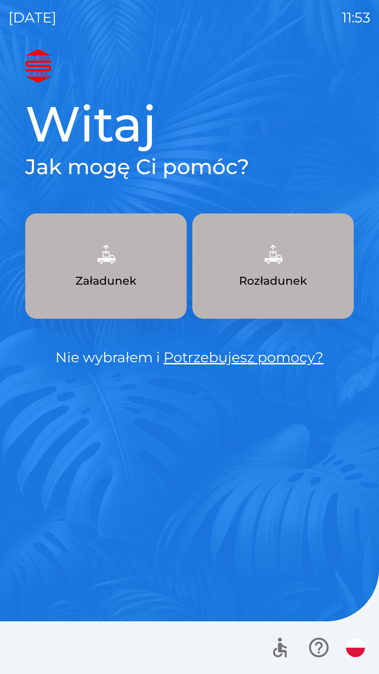
click at [118, 274] on p "Załadunek" at bounding box center [106, 281] width 61 height 17
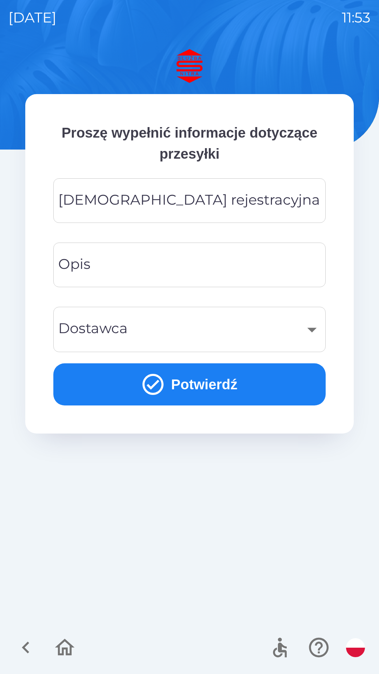
click at [148, 204] on div "[DEMOGRAPHIC_DATA] rejestracyjna Tablica rejestracyjna" at bounding box center [189, 200] width 273 height 45
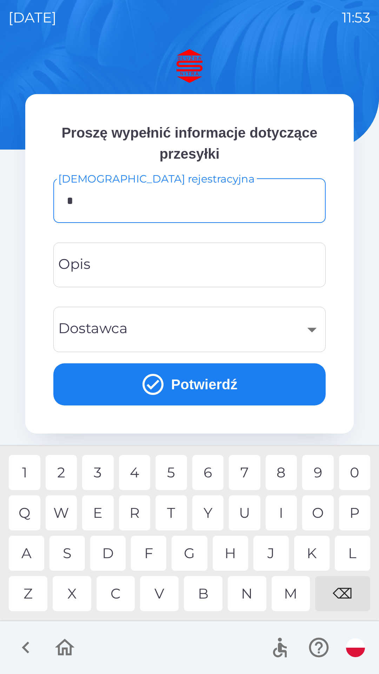
click at [304, 552] on div "K" at bounding box center [311, 553] width 35 height 35
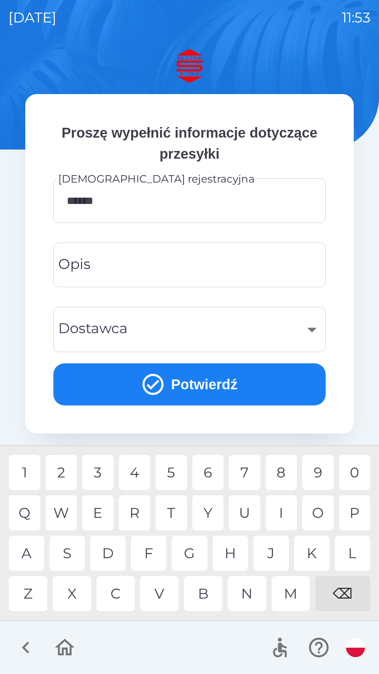
click at [31, 472] on div "1" at bounding box center [25, 472] width 32 height 35
click at [243, 471] on div "7" at bounding box center [245, 472] width 32 height 35
click at [338, 588] on div "⌫" at bounding box center [342, 593] width 55 height 35
type input "*"
